Goal: Information Seeking & Learning: Learn about a topic

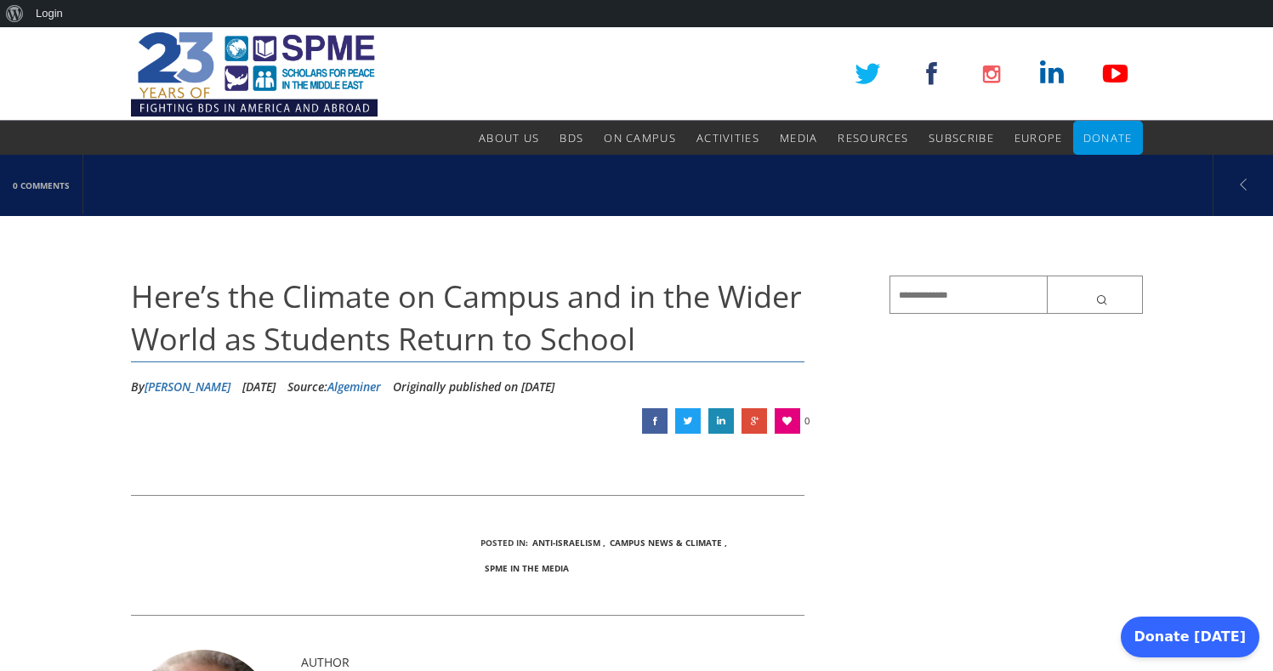
click at [390, 341] on span "Here’s the Climate on Campus and in the Wider World as Students Return to School" at bounding box center [466, 318] width 671 height 84
click at [1096, 299] on icon "submit" at bounding box center [1104, 300] width 17 height 14
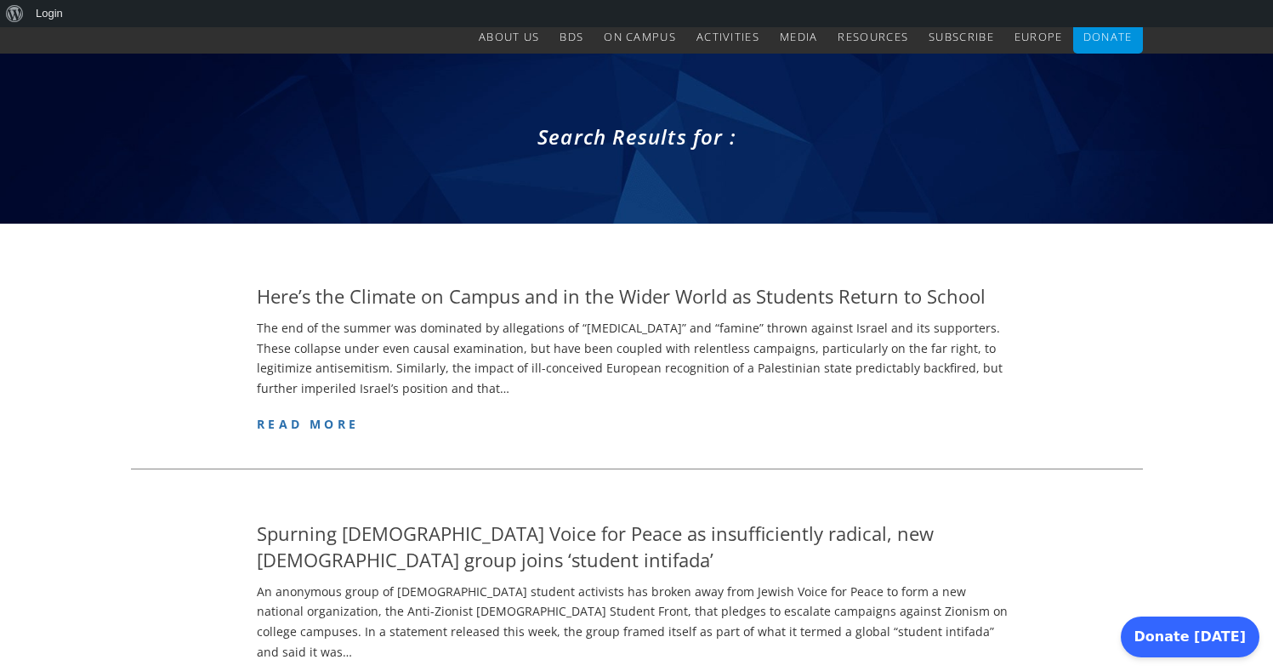
scroll to position [102, 0]
click at [304, 423] on span "read more" at bounding box center [308, 423] width 102 height 16
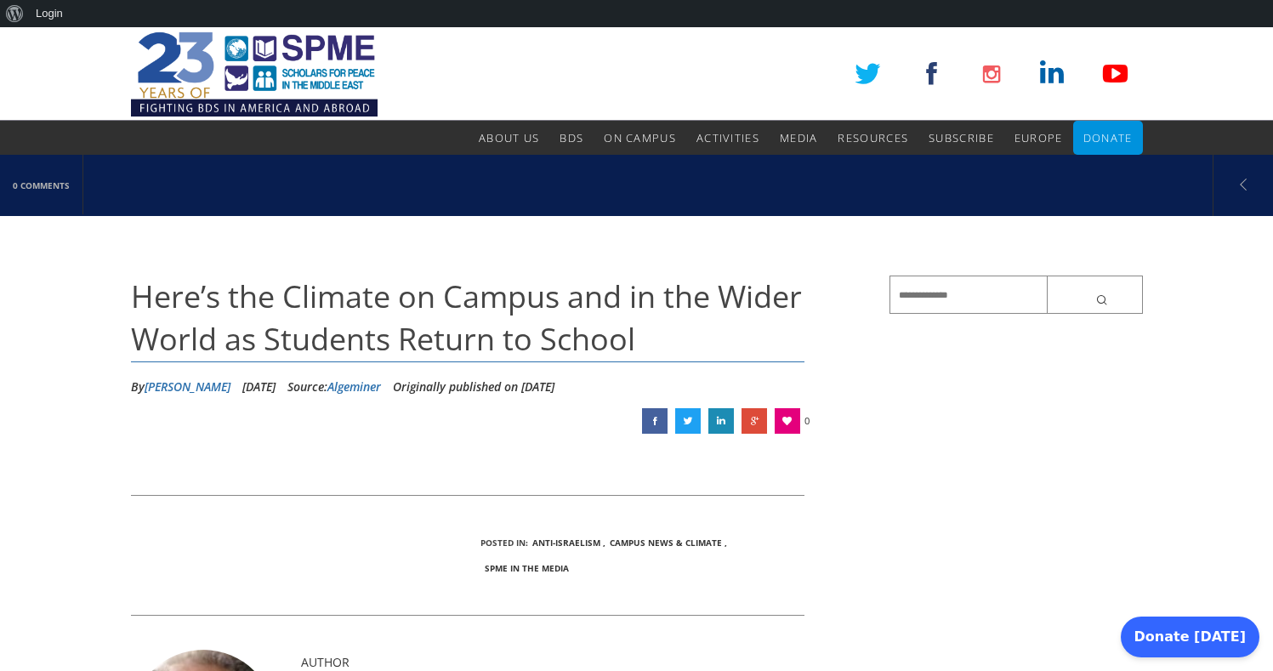
click at [381, 381] on link "Algeminer" at bounding box center [354, 387] width 54 height 16
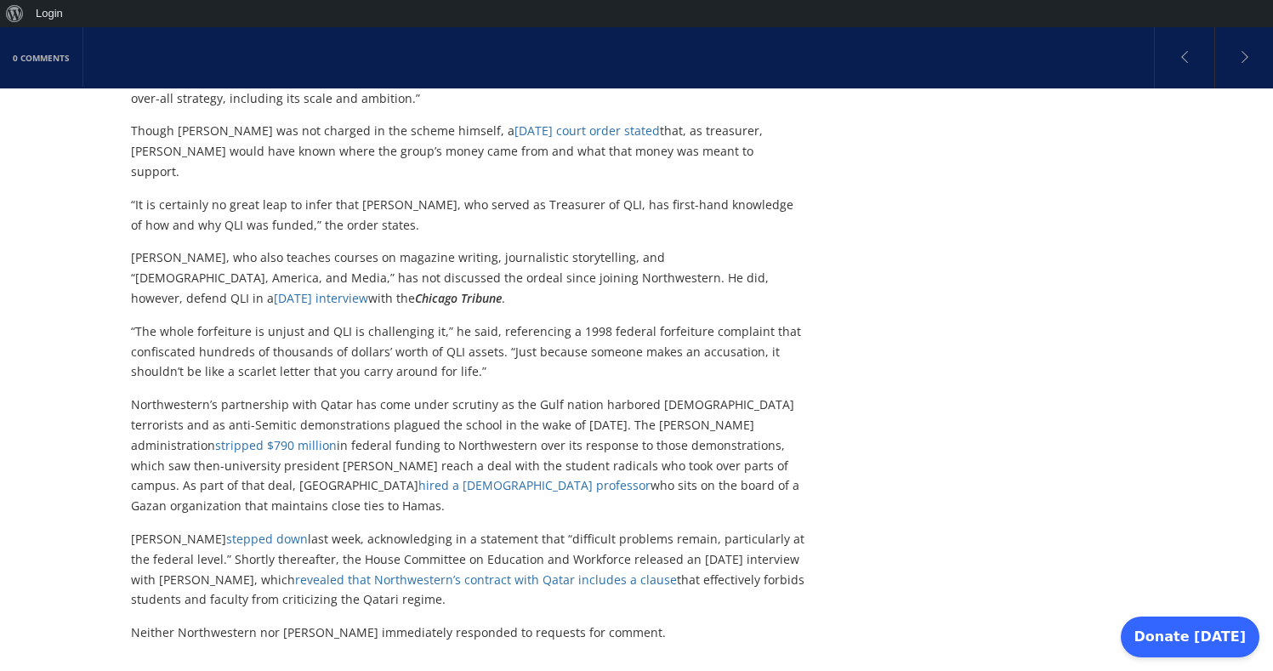
scroll to position [1361, 0]
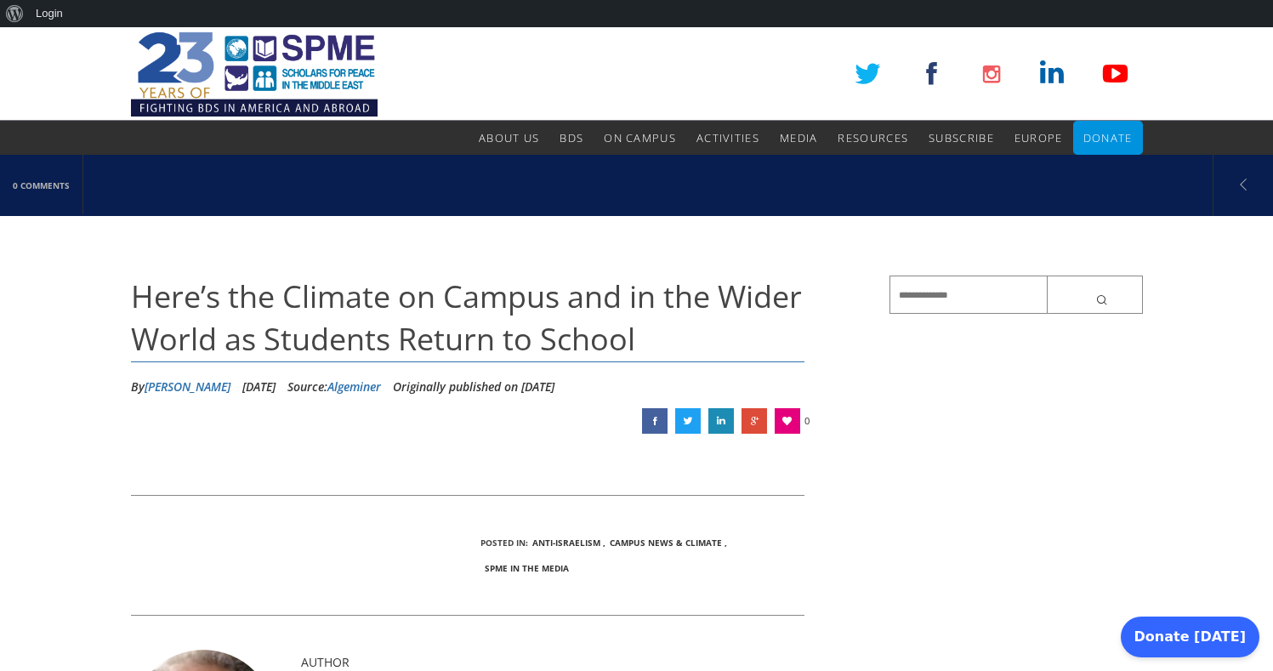
click at [325, 305] on span "Here’s the Climate on Campus and in the Wider World as Students Return to School" at bounding box center [466, 318] width 671 height 84
